Goal: Navigation & Orientation: Understand site structure

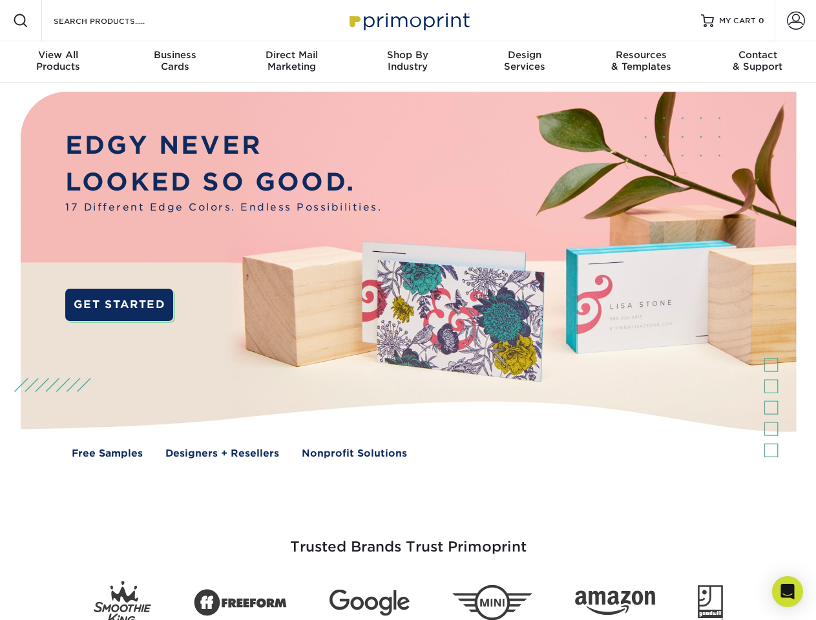
click at [407, 310] on img at bounding box center [407, 285] width 807 height 404
click at [21, 21] on span at bounding box center [20, 20] width 15 height 15
click at [795, 21] on span at bounding box center [795, 21] width 18 height 18
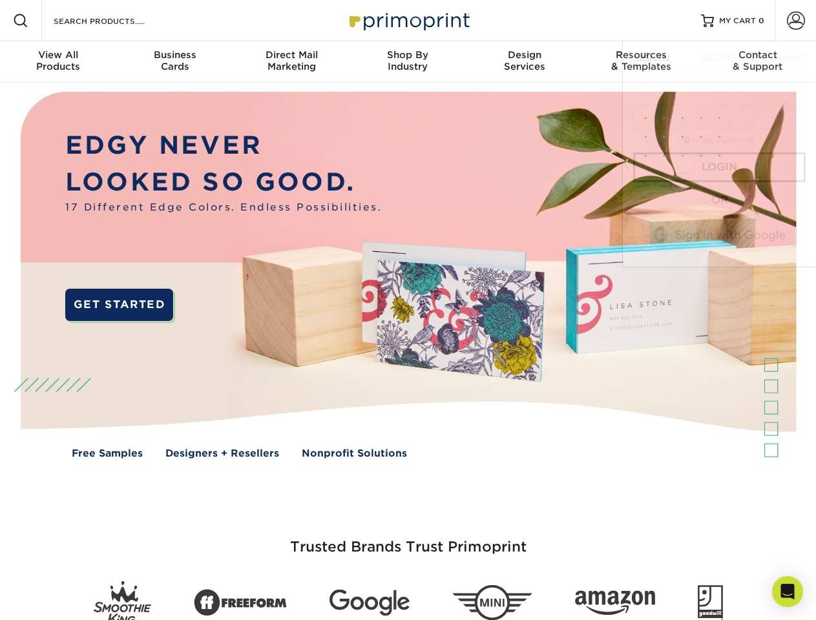
click at [58, 62] on div "View All Products" at bounding box center [58, 60] width 116 height 23
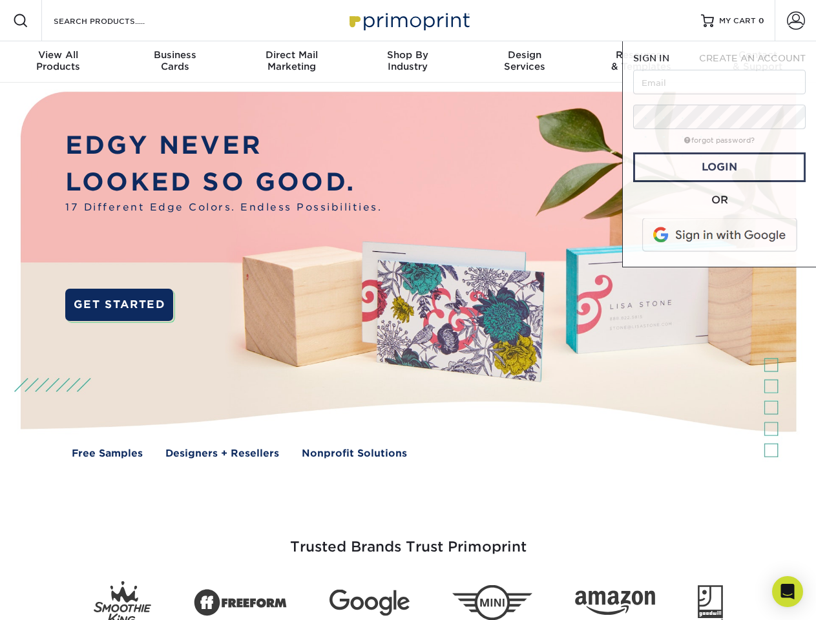
click at [174, 62] on div "Business Cards" at bounding box center [174, 60] width 116 height 23
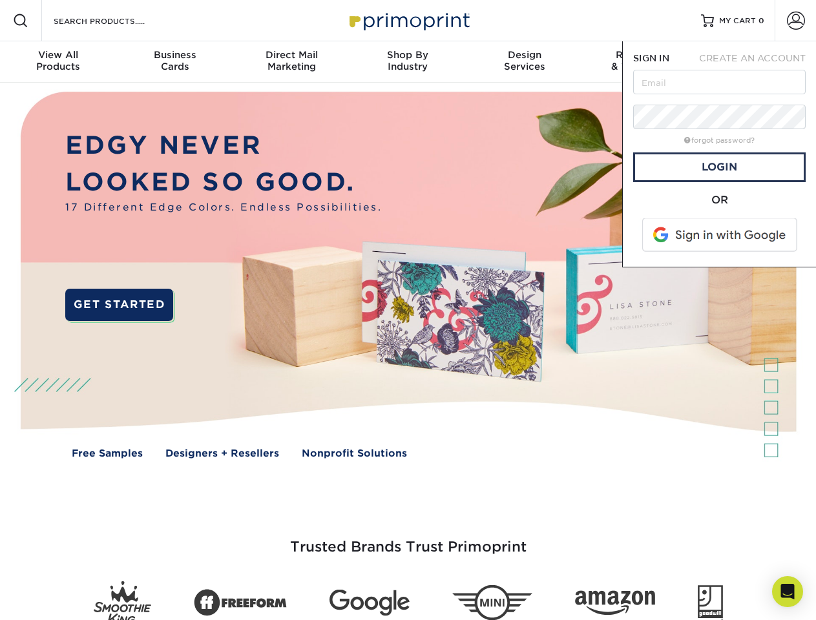
click at [291, 62] on div "Direct Mail Marketing" at bounding box center [291, 60] width 116 height 23
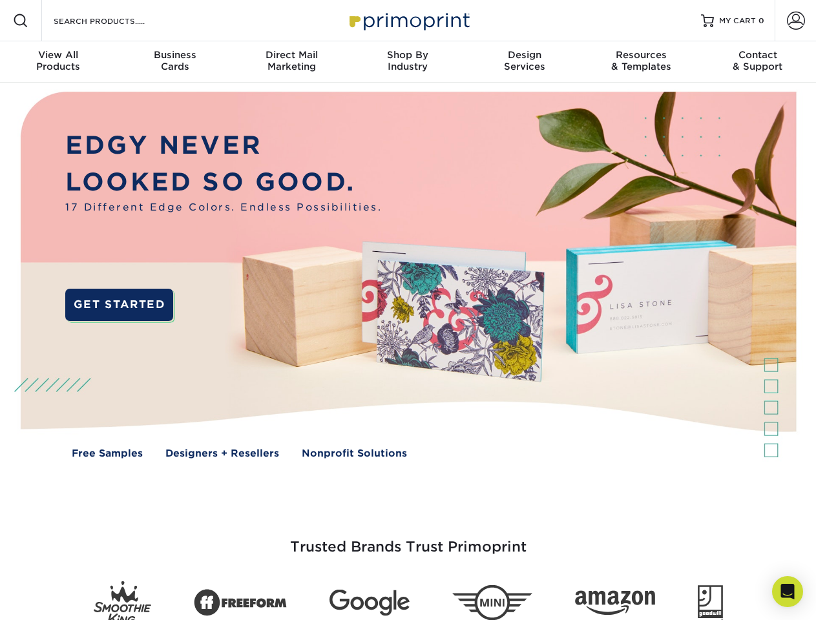
click at [407, 62] on div "Shop By Industry" at bounding box center [407, 60] width 116 height 23
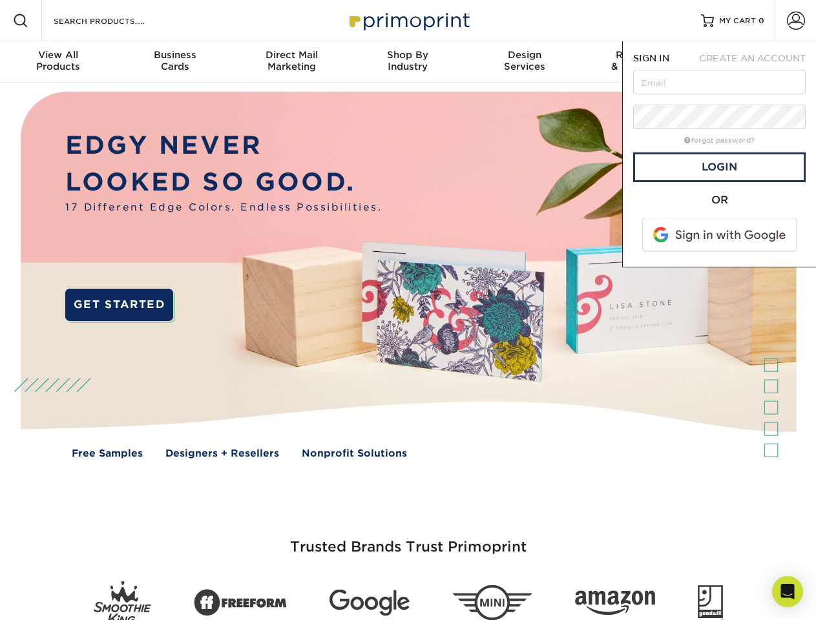
click at [524, 62] on div "Design Services" at bounding box center [524, 60] width 116 height 23
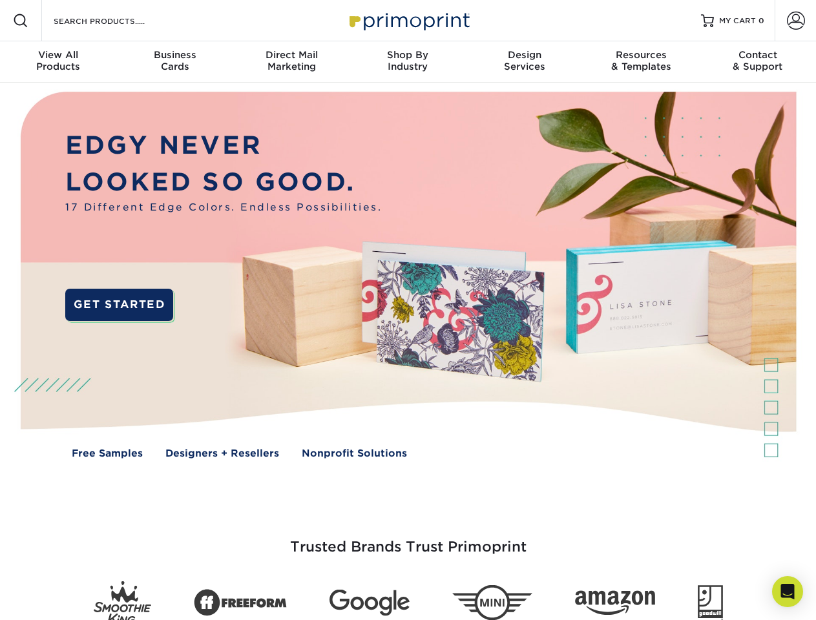
click at [641, 62] on span "SIGN IN" at bounding box center [651, 58] width 36 height 10
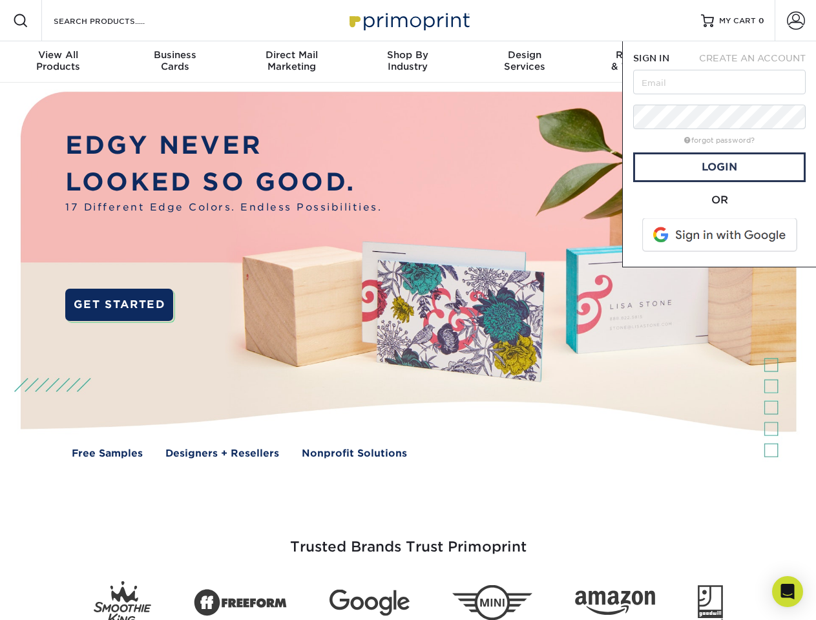
click at [757, 62] on div "Contact & Support" at bounding box center [757, 60] width 116 height 23
